Goal: Information Seeking & Learning: Learn about a topic

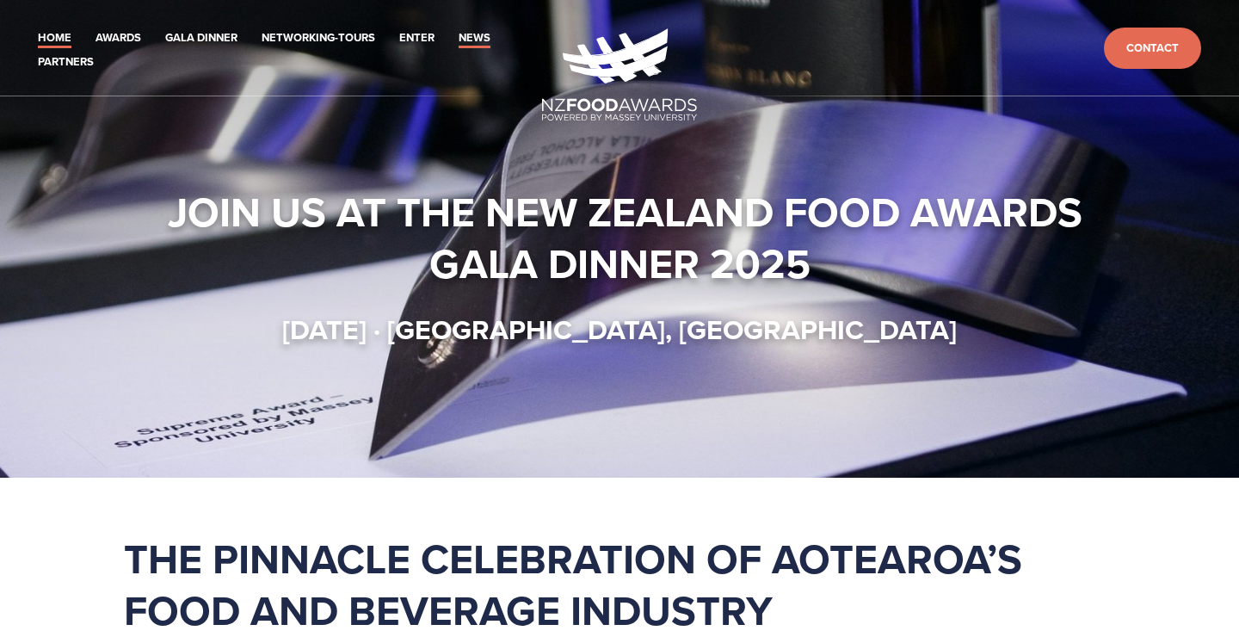
click at [484, 40] on link "News" at bounding box center [475, 38] width 32 height 20
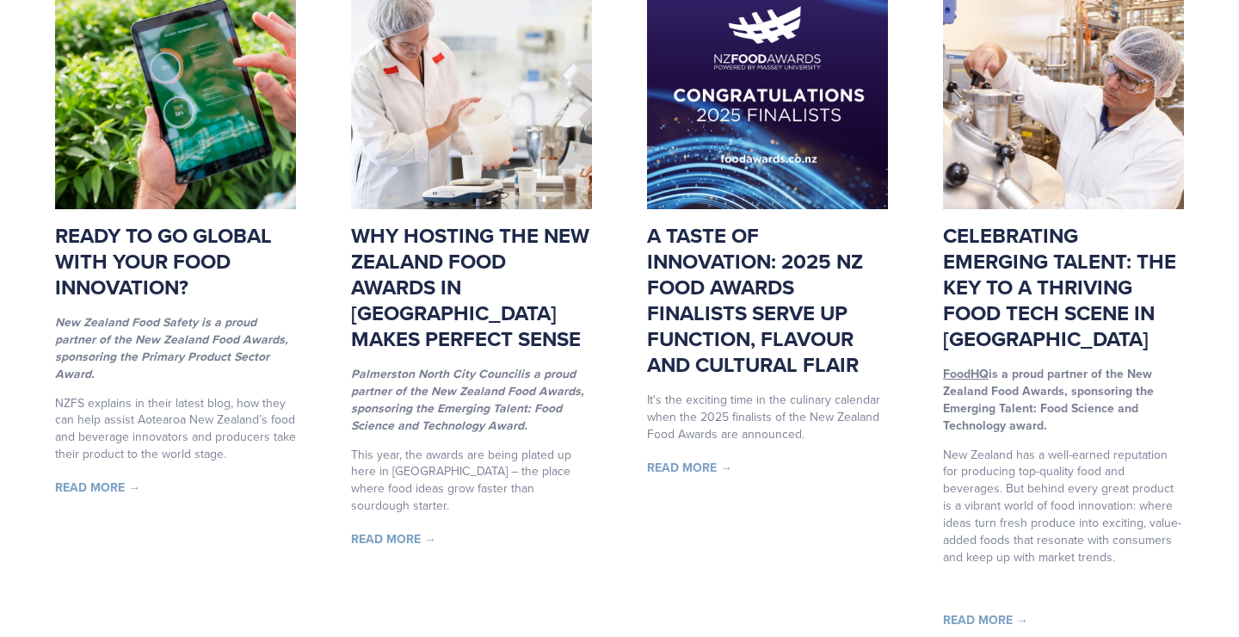
scroll to position [348, 0]
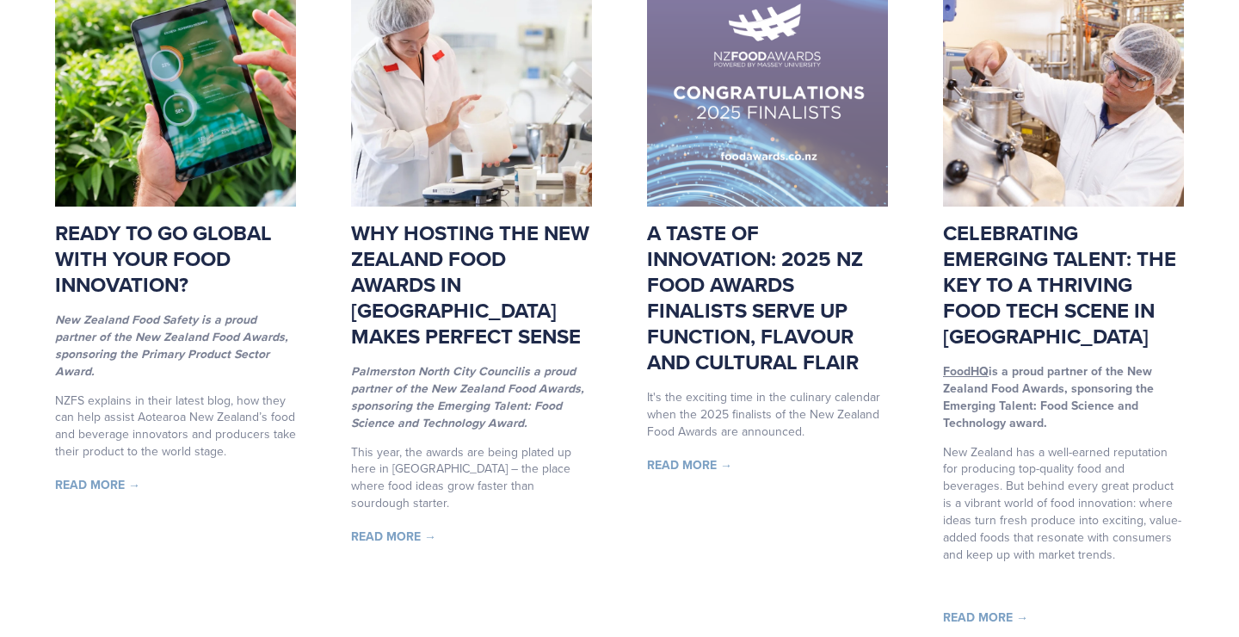
click at [762, 133] on img at bounding box center [767, 86] width 241 height 241
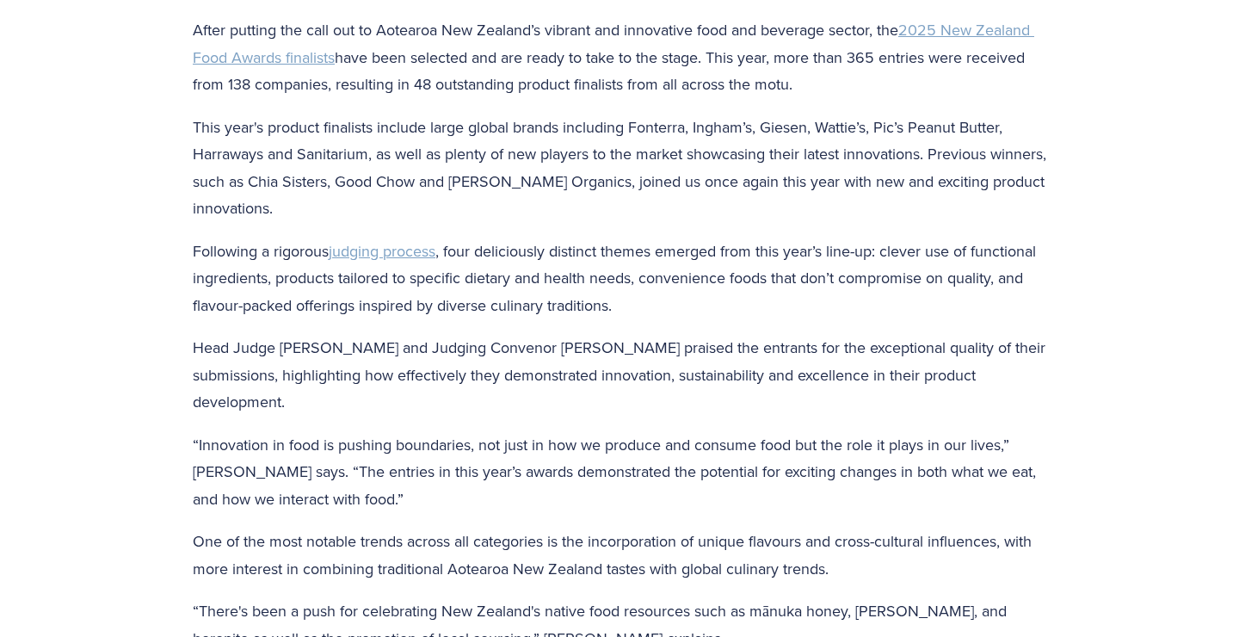
scroll to position [422, 0]
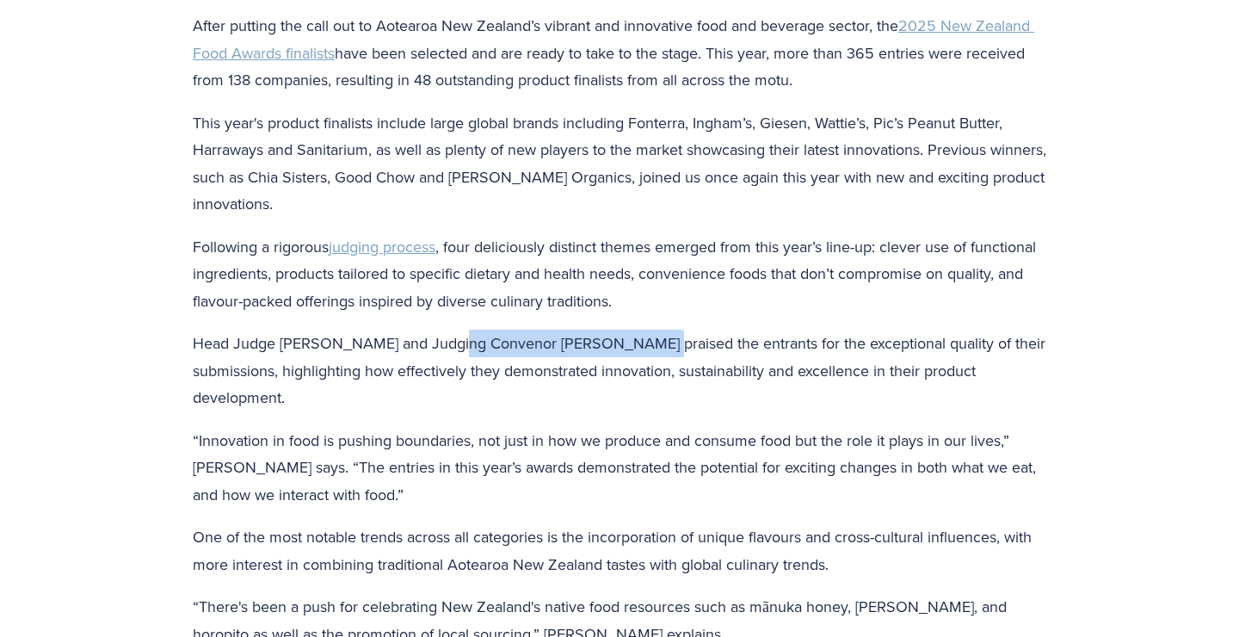
drag, startPoint x: 641, startPoint y: 342, endPoint x: 458, endPoint y: 340, distance: 183.3
click at [458, 340] on p "Head Judge [PERSON_NAME] and Judging Convenor [PERSON_NAME] praised the entrant…" at bounding box center [619, 371] width 853 height 82
copy p "Convenor [PERSON_NAME]"
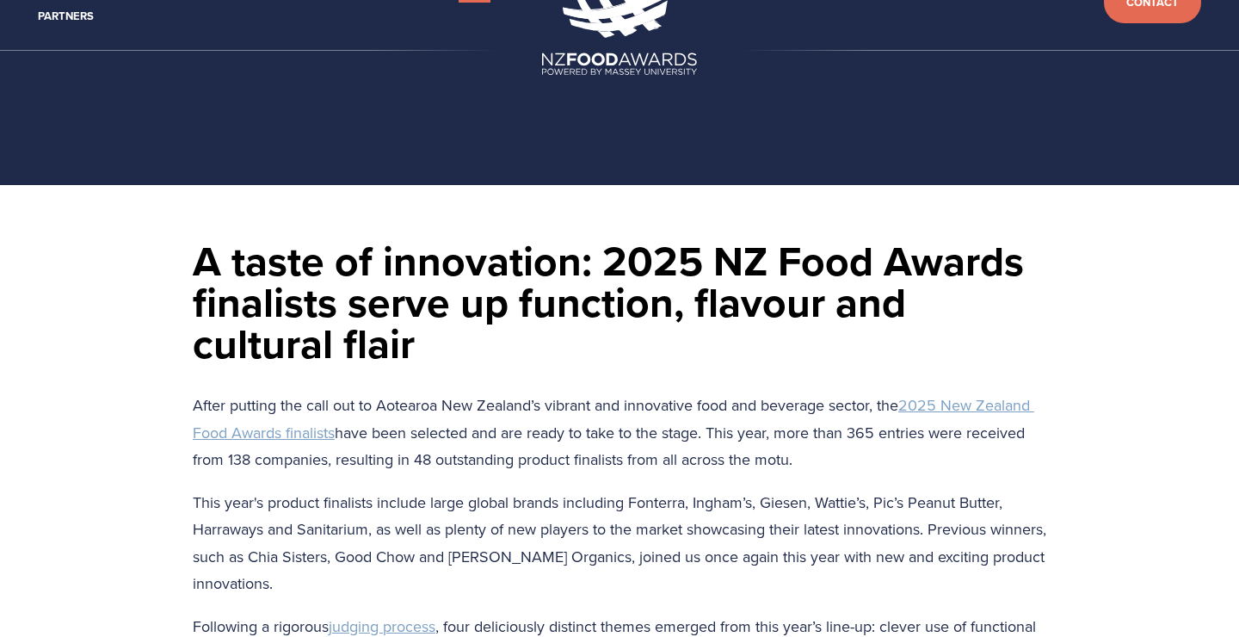
scroll to position [17, 0]
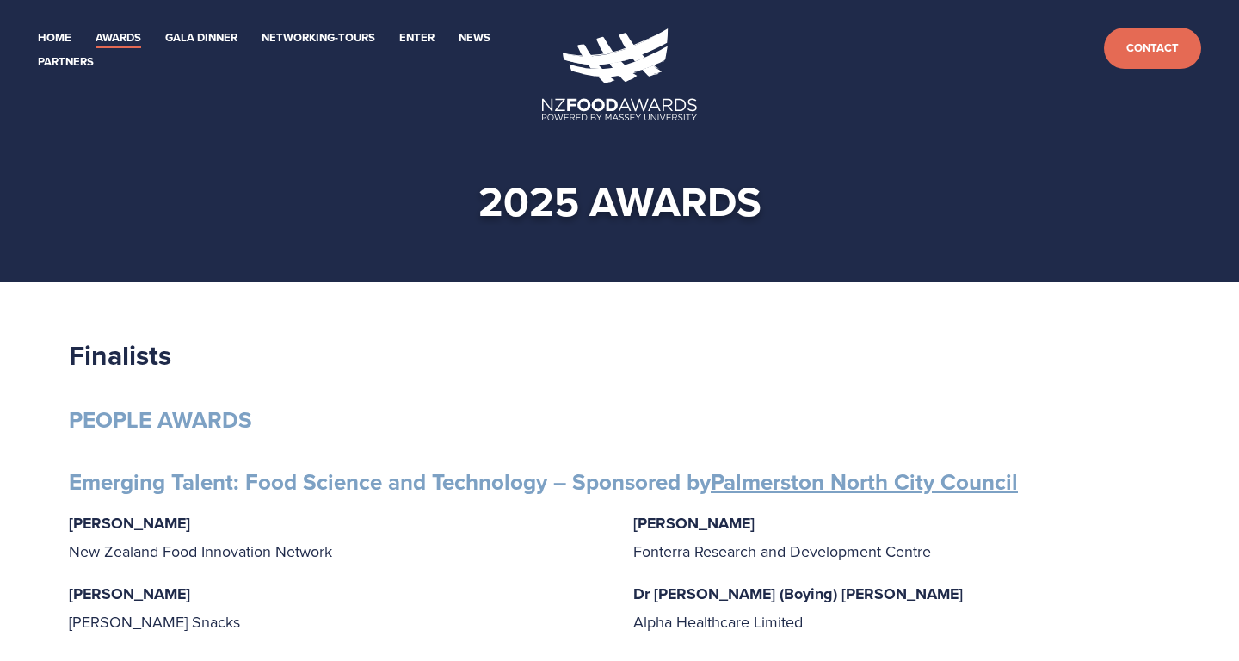
scroll to position [1741, 0]
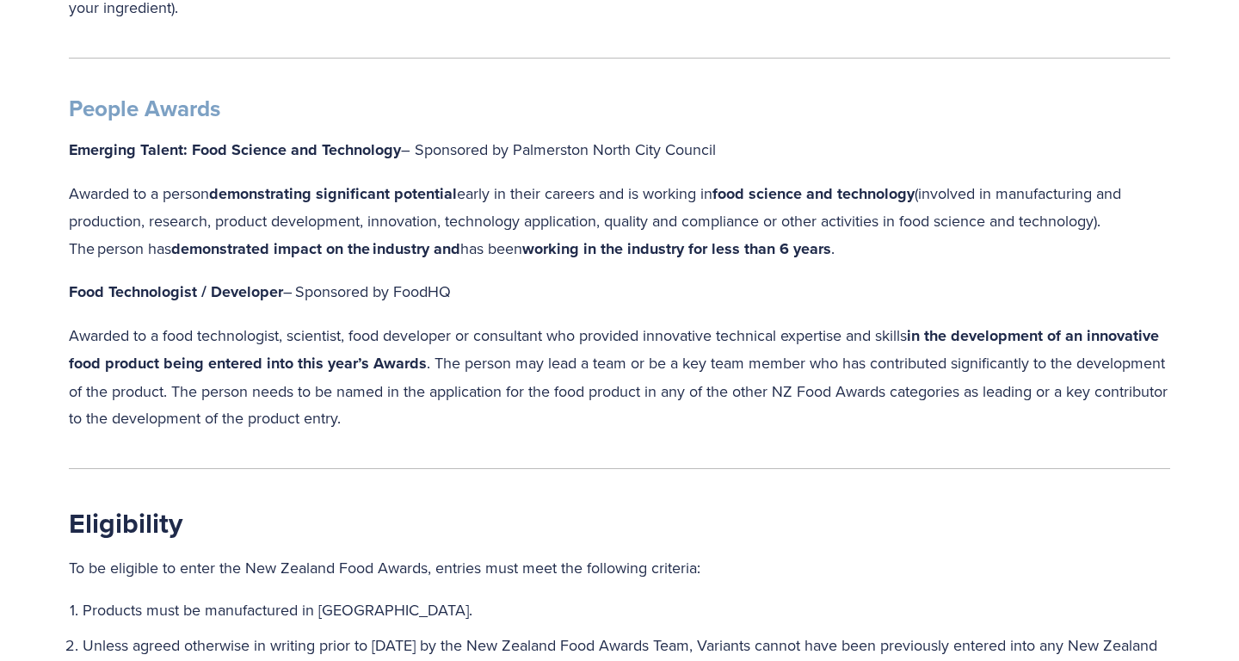
scroll to position [1661, 0]
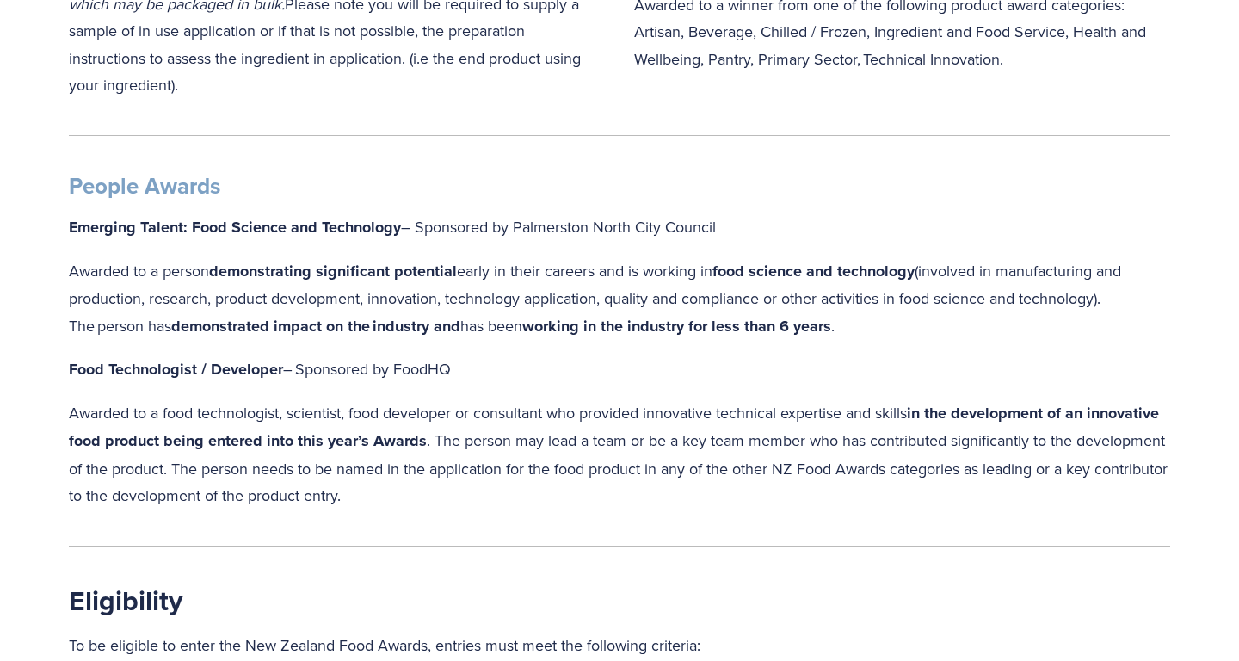
drag, startPoint x: 459, startPoint y: 349, endPoint x: 17, endPoint y: 359, distance: 442.3
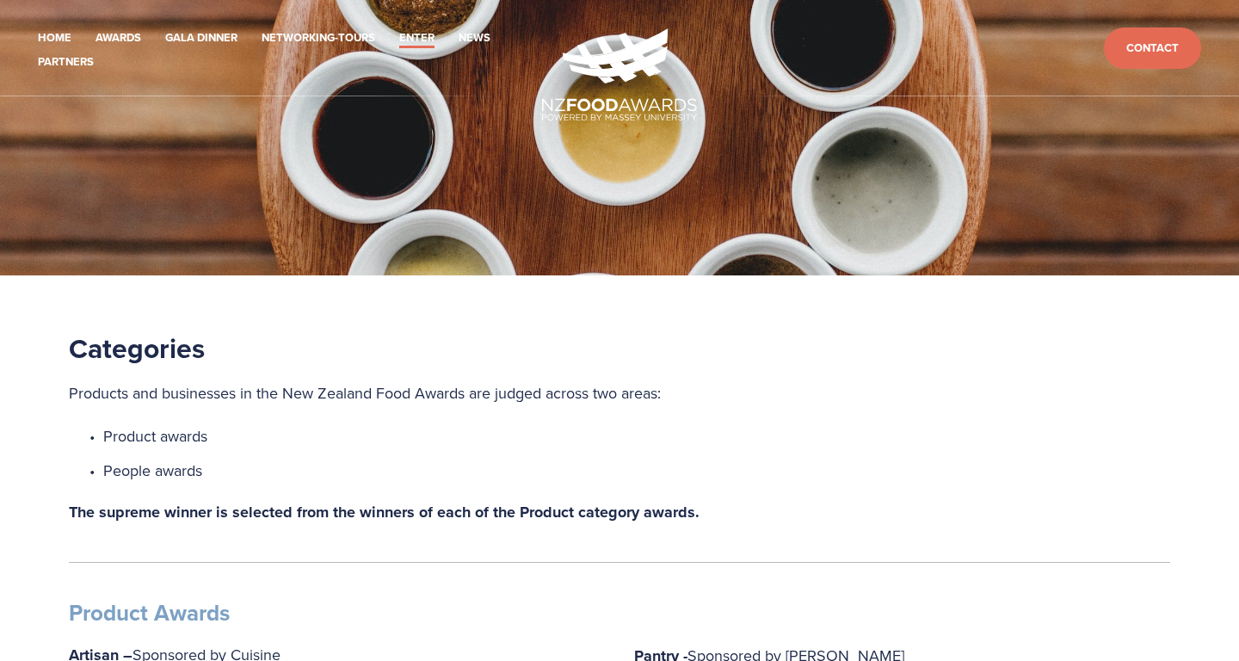
scroll to position [0, 0]
click at [480, 40] on link "News" at bounding box center [475, 38] width 32 height 20
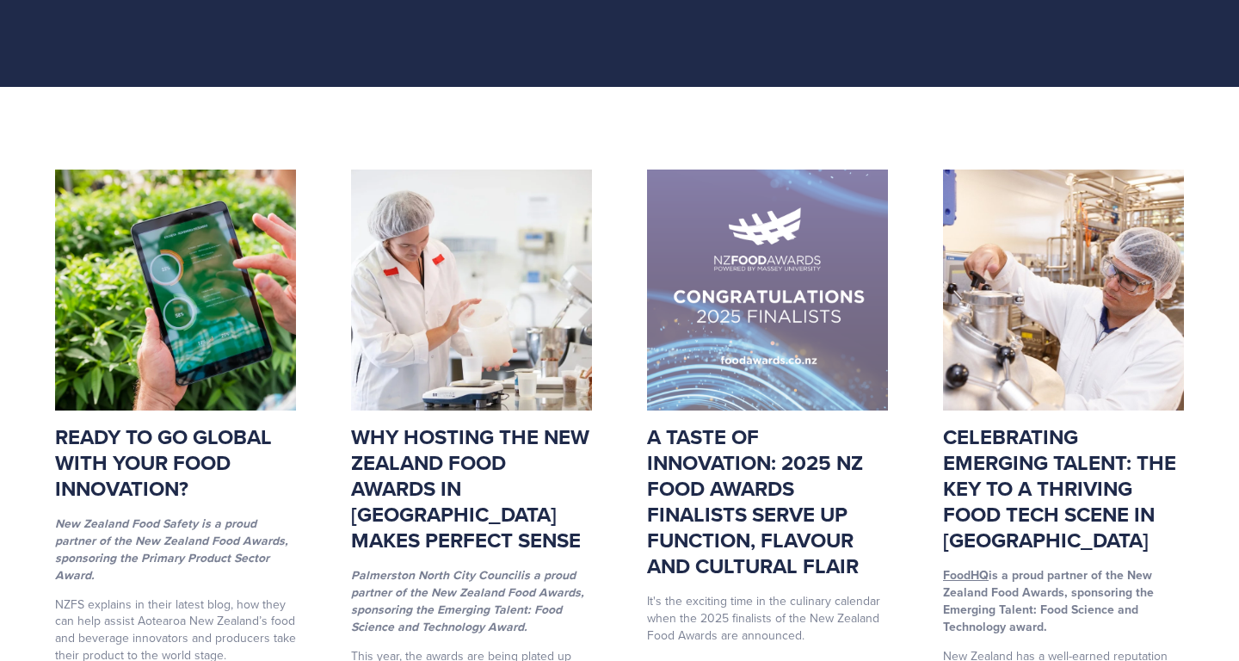
scroll to position [181, 0]
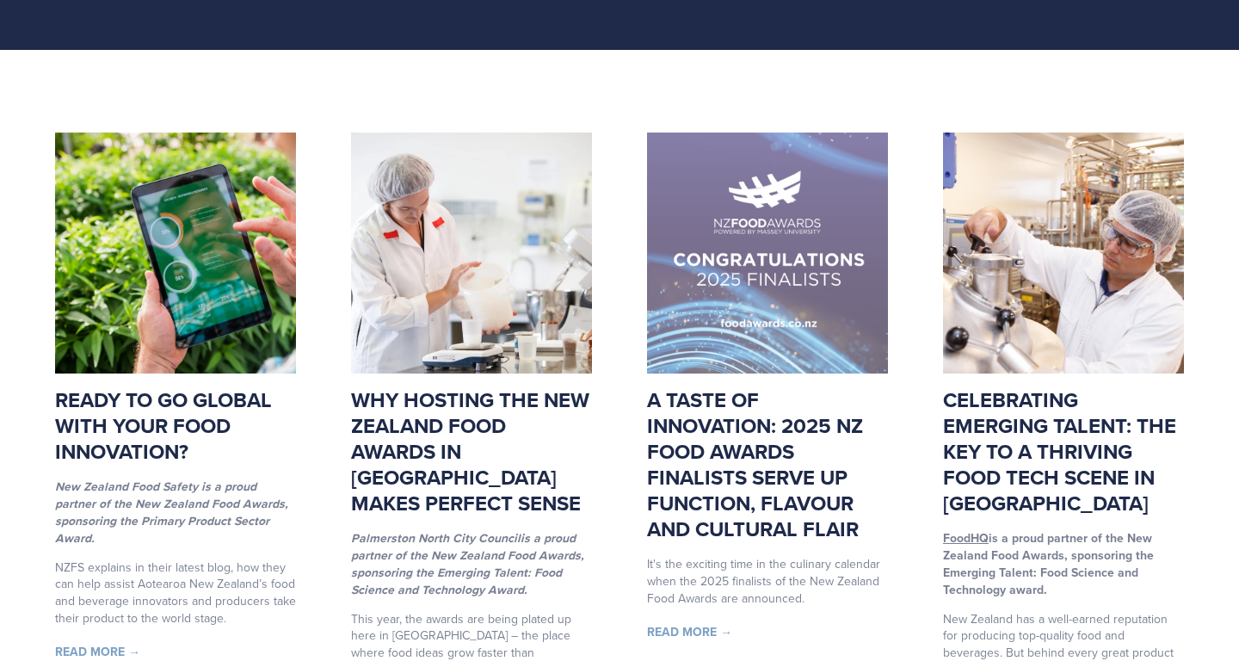
click at [761, 268] on img at bounding box center [767, 252] width 241 height 241
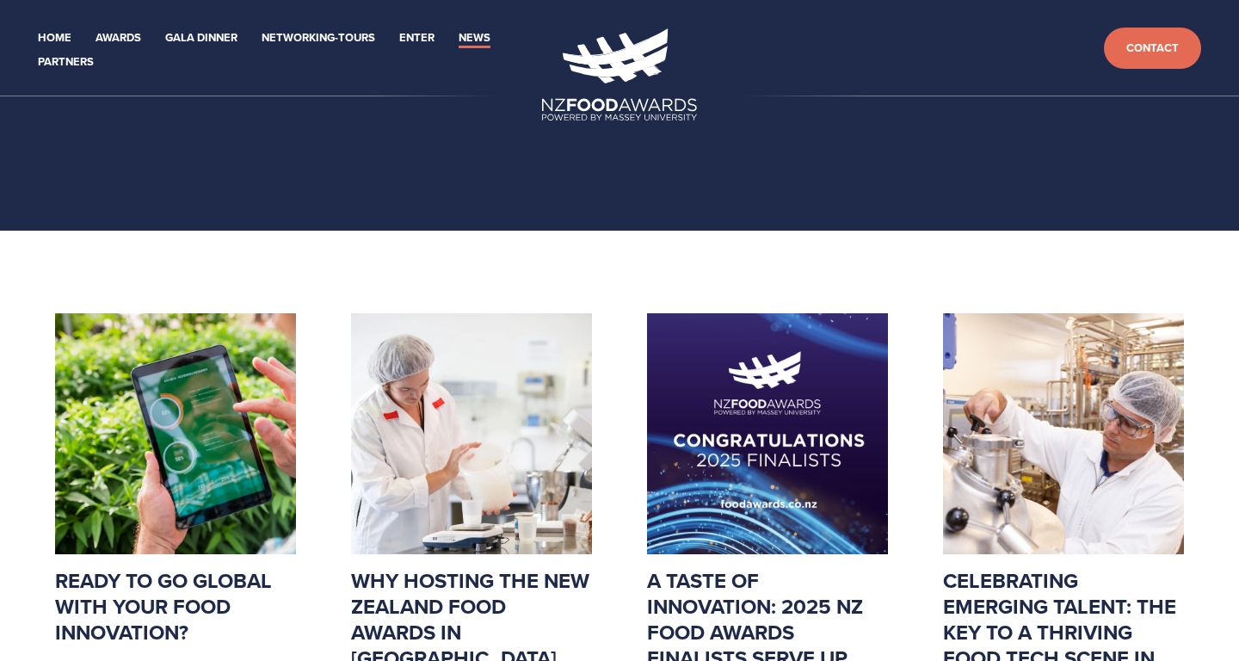
scroll to position [0, 0]
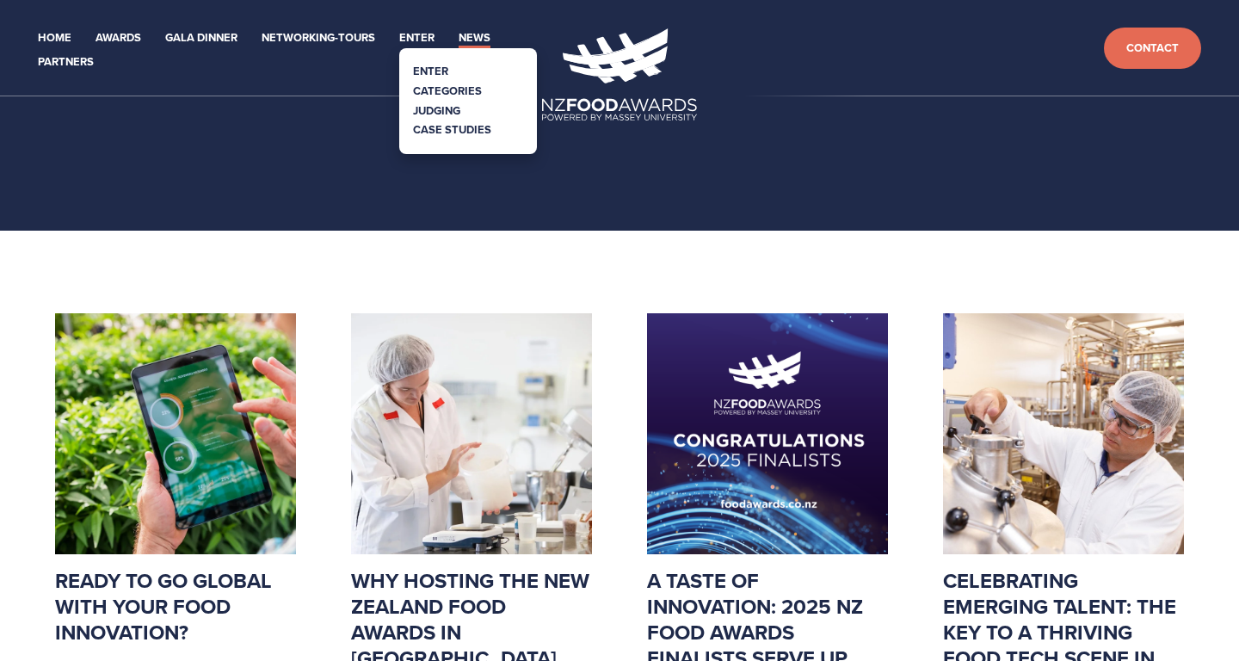
click at [435, 93] on link "Categories" at bounding box center [447, 91] width 69 height 16
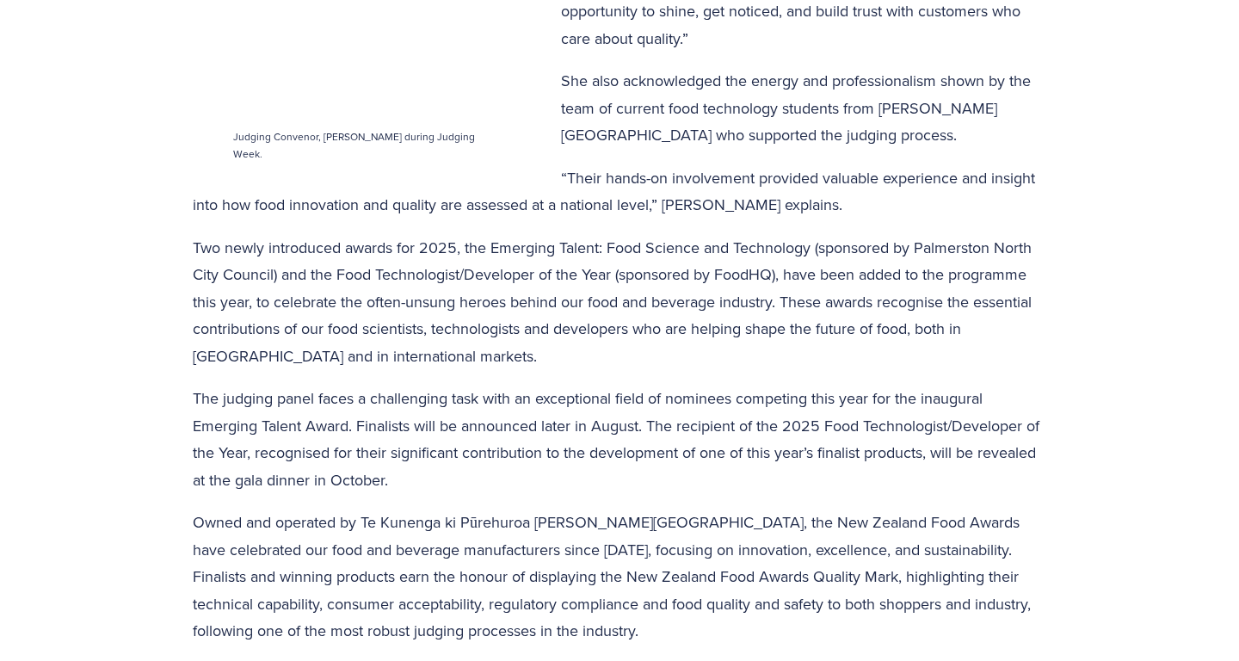
scroll to position [1302, 0]
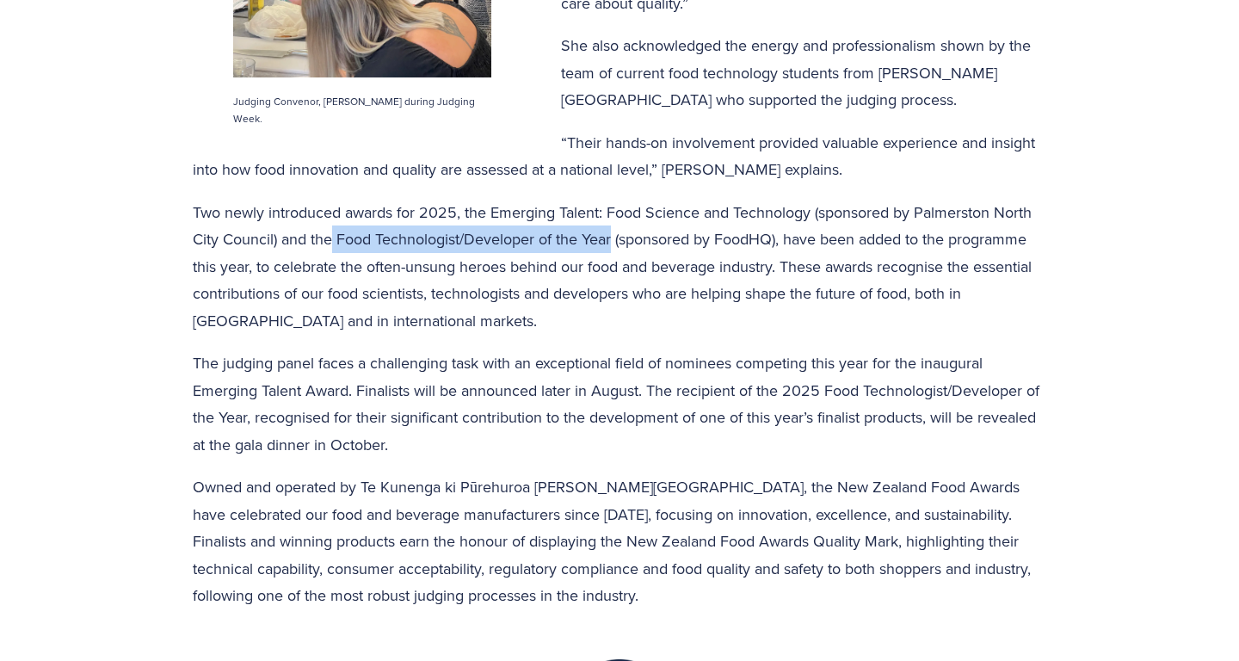
drag, startPoint x: 616, startPoint y: 227, endPoint x: 334, endPoint y: 225, distance: 282.2
click at [334, 225] on p "Two newly introduced awards for 2025, the Emerging Talent: Food Science and Tec…" at bounding box center [619, 267] width 853 height 136
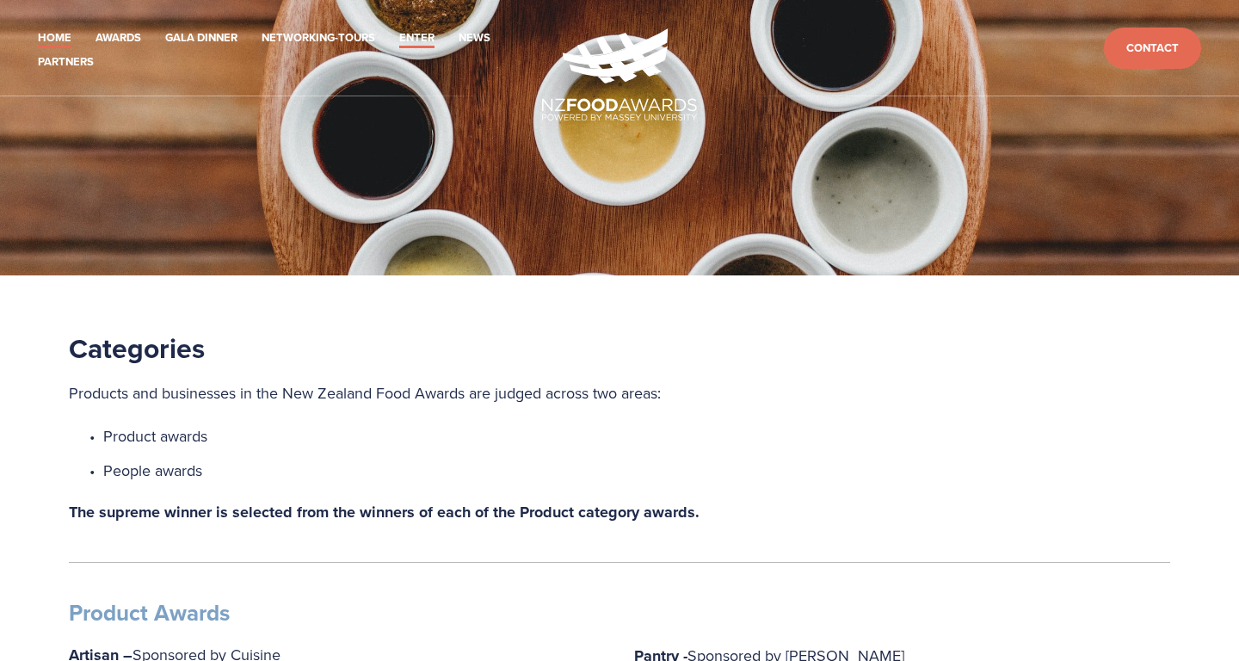
click at [63, 36] on link "Home" at bounding box center [55, 38] width 34 height 20
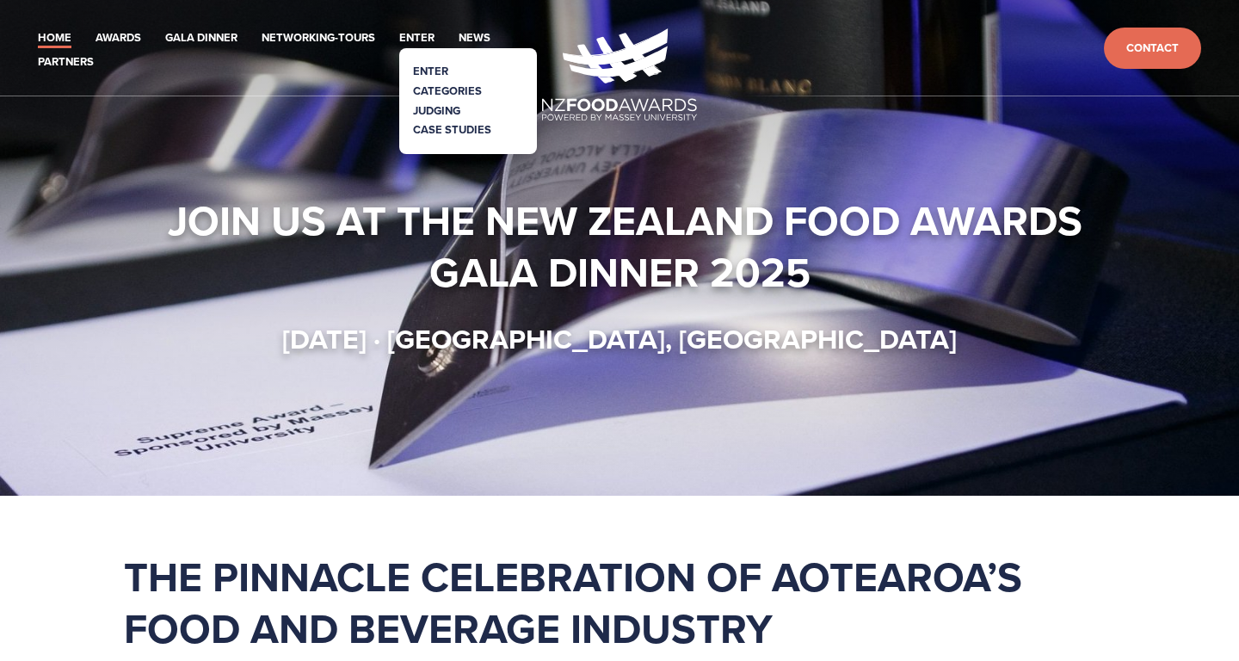
click at [432, 89] on link "Categories" at bounding box center [447, 91] width 69 height 16
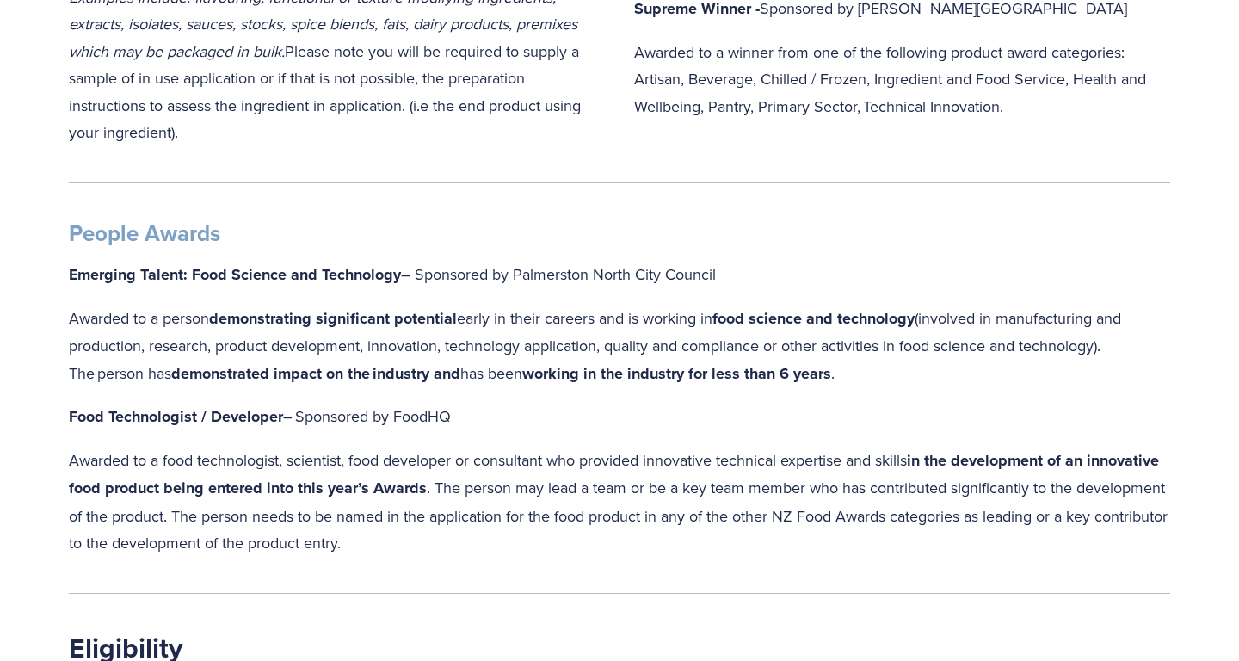
scroll to position [1633, 0]
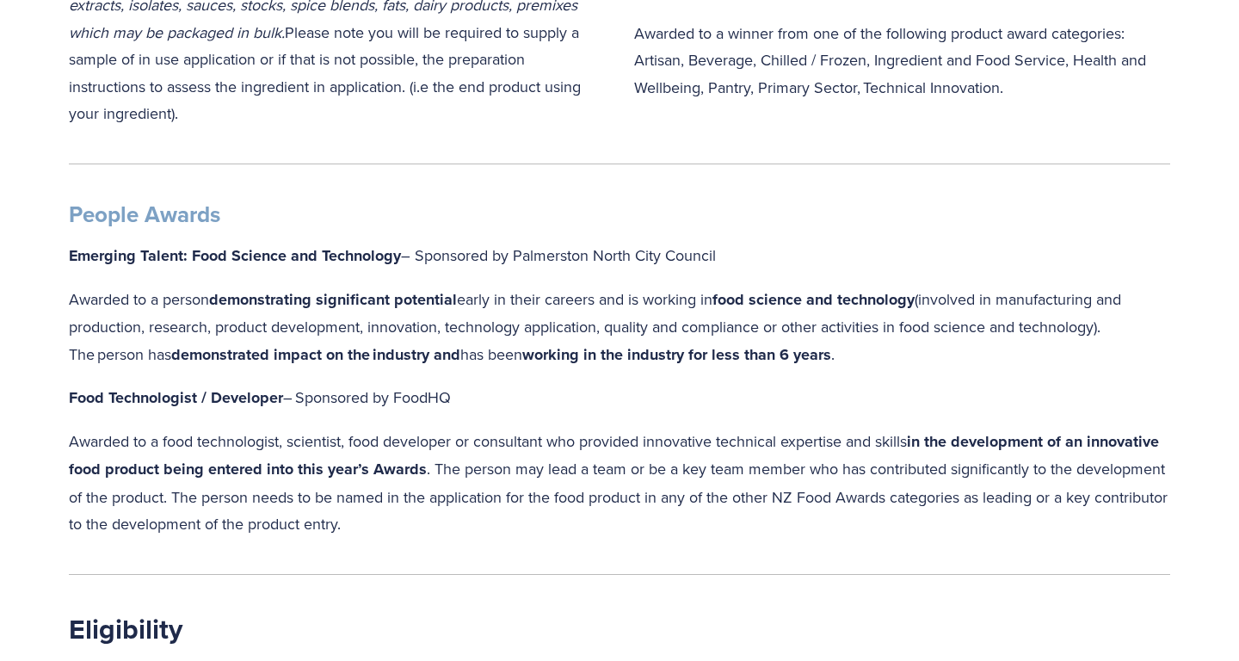
drag, startPoint x: 491, startPoint y: 370, endPoint x: 49, endPoint y: 374, distance: 442.2
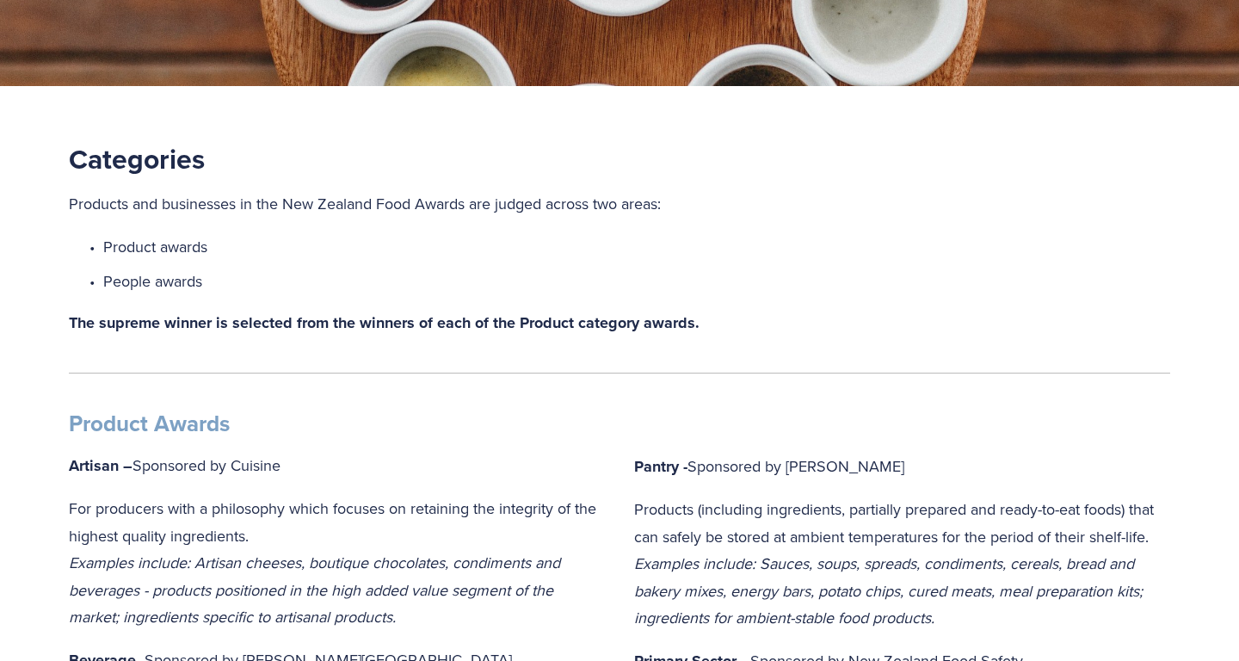
scroll to position [188, 0]
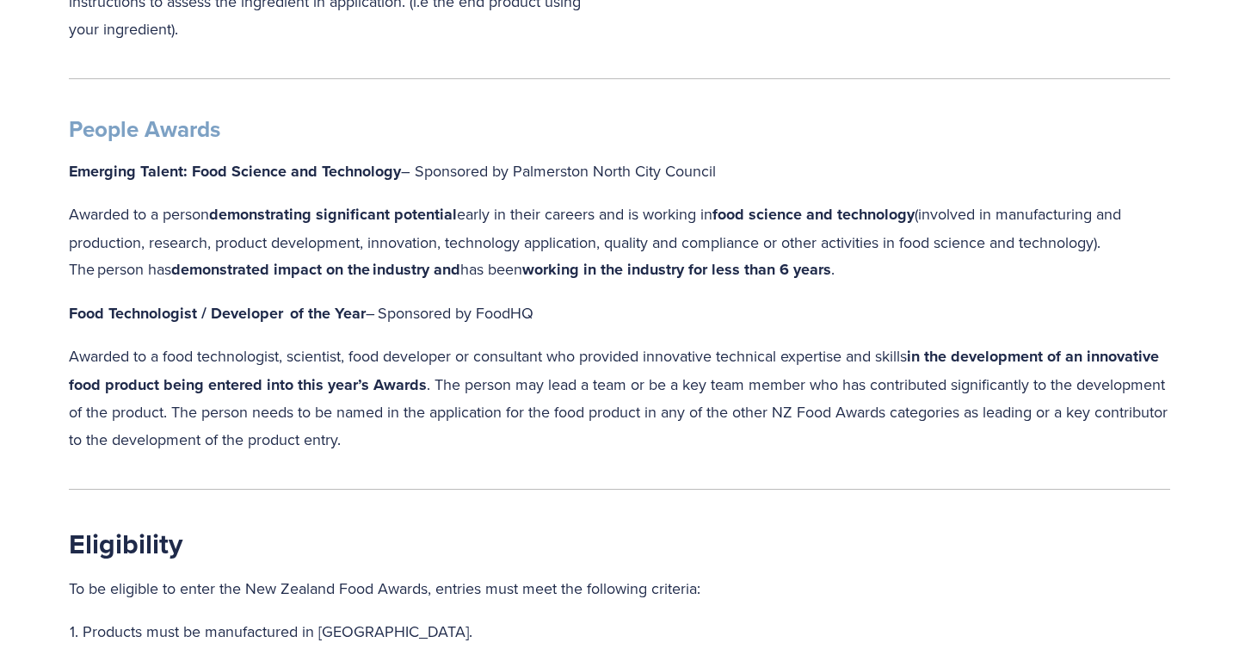
scroll to position [1739, 0]
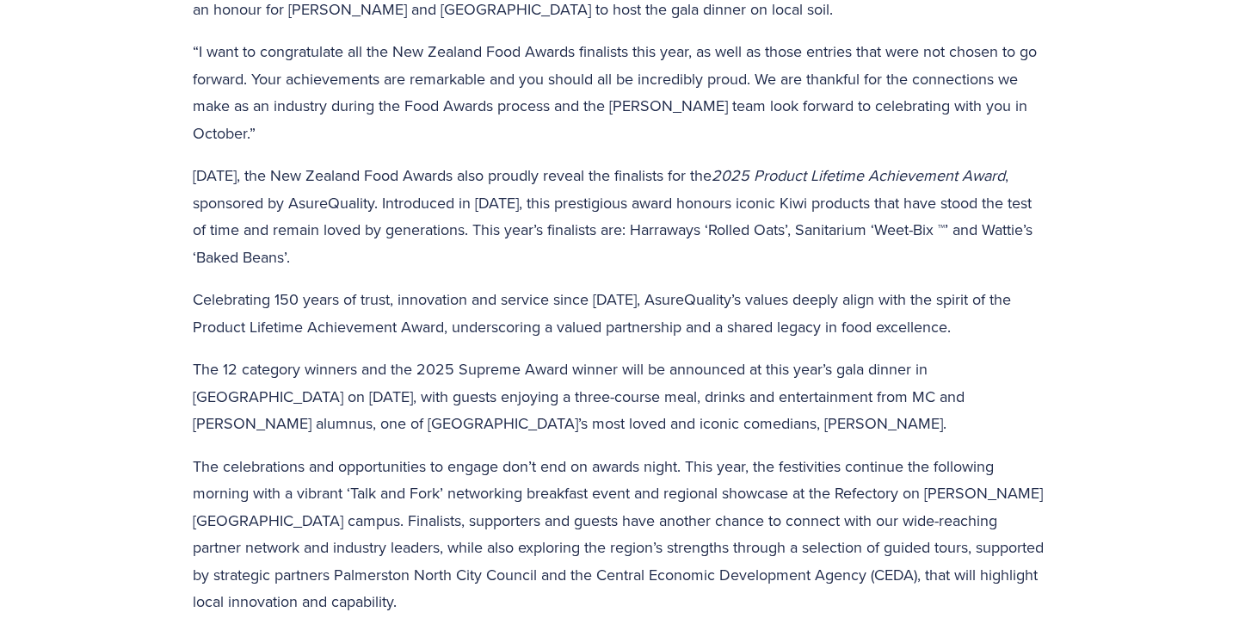
scroll to position [2909, 0]
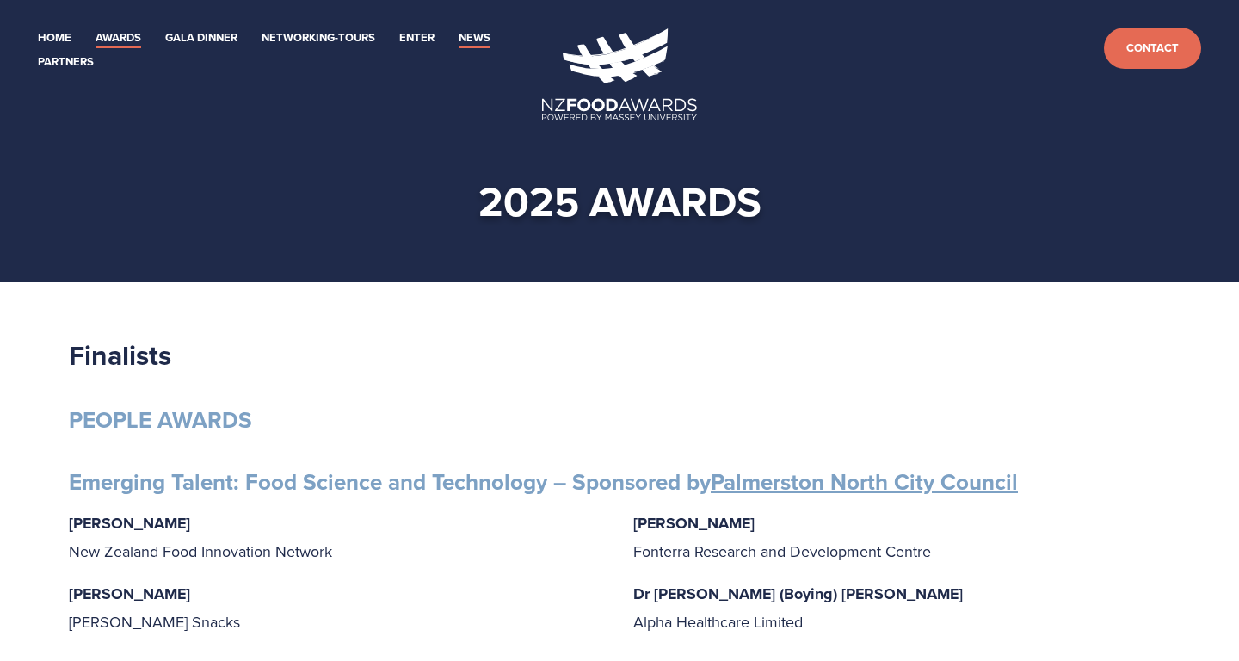
click at [487, 35] on link "News" at bounding box center [475, 38] width 32 height 20
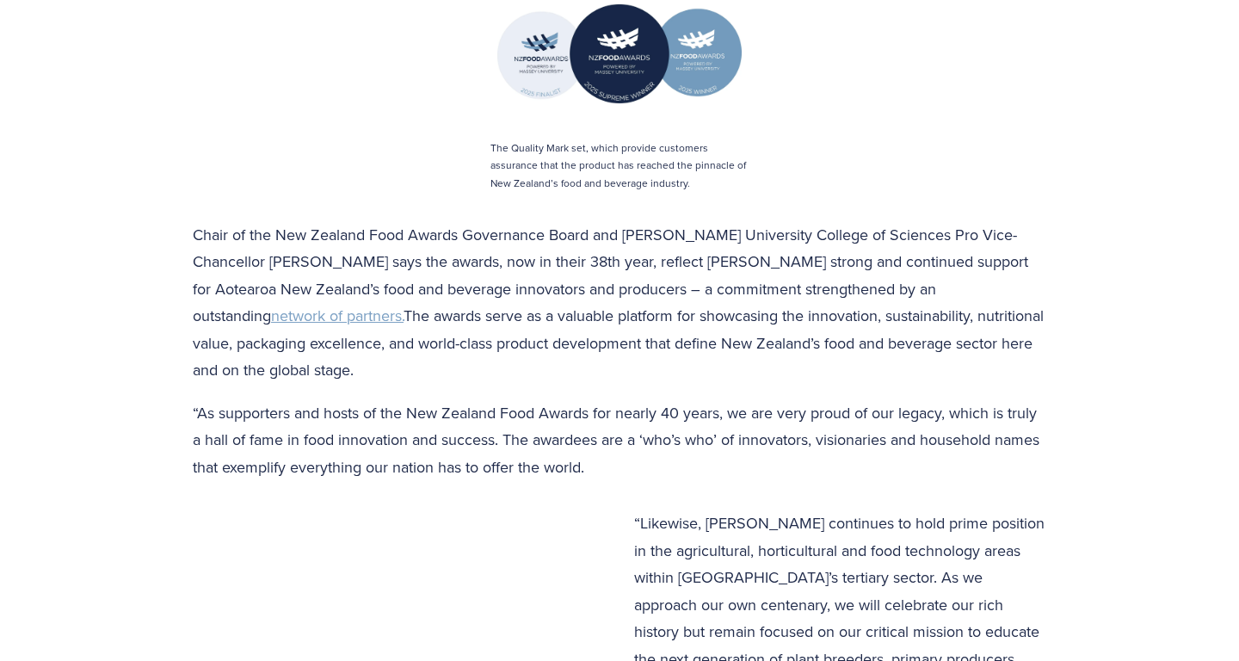
scroll to position [1958, 0]
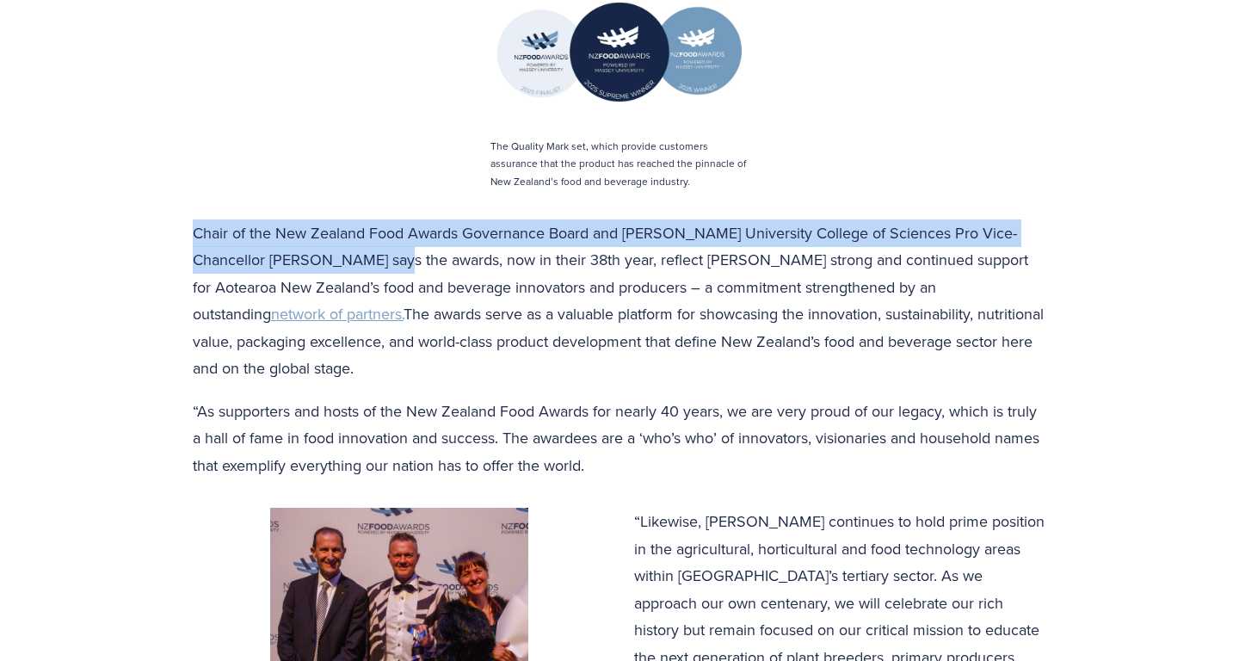
drag, startPoint x: 364, startPoint y: 239, endPoint x: 225, endPoint y: 220, distance: 140.7
click at [182, 212] on div "Chair of the New Zealand Food Awards Governance Board and Massey University Col…" at bounding box center [619, 349] width 883 height 289
copy p "Chair of the New Zealand Food Awards Governance Board and Massey University Col…"
